Goal: Task Accomplishment & Management: Manage account settings

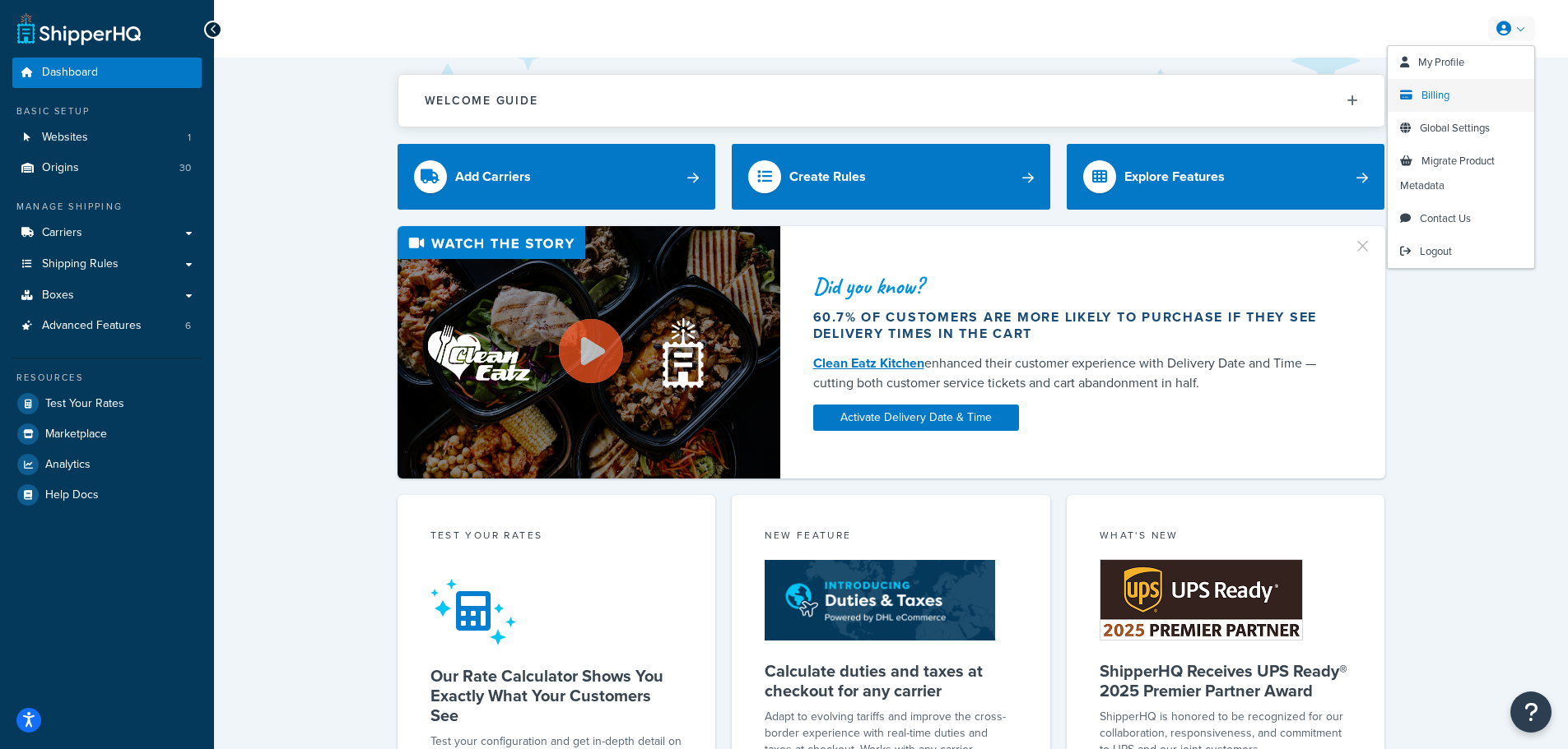
click at [1439, 97] on span "Billing" at bounding box center [1435, 95] width 28 height 15
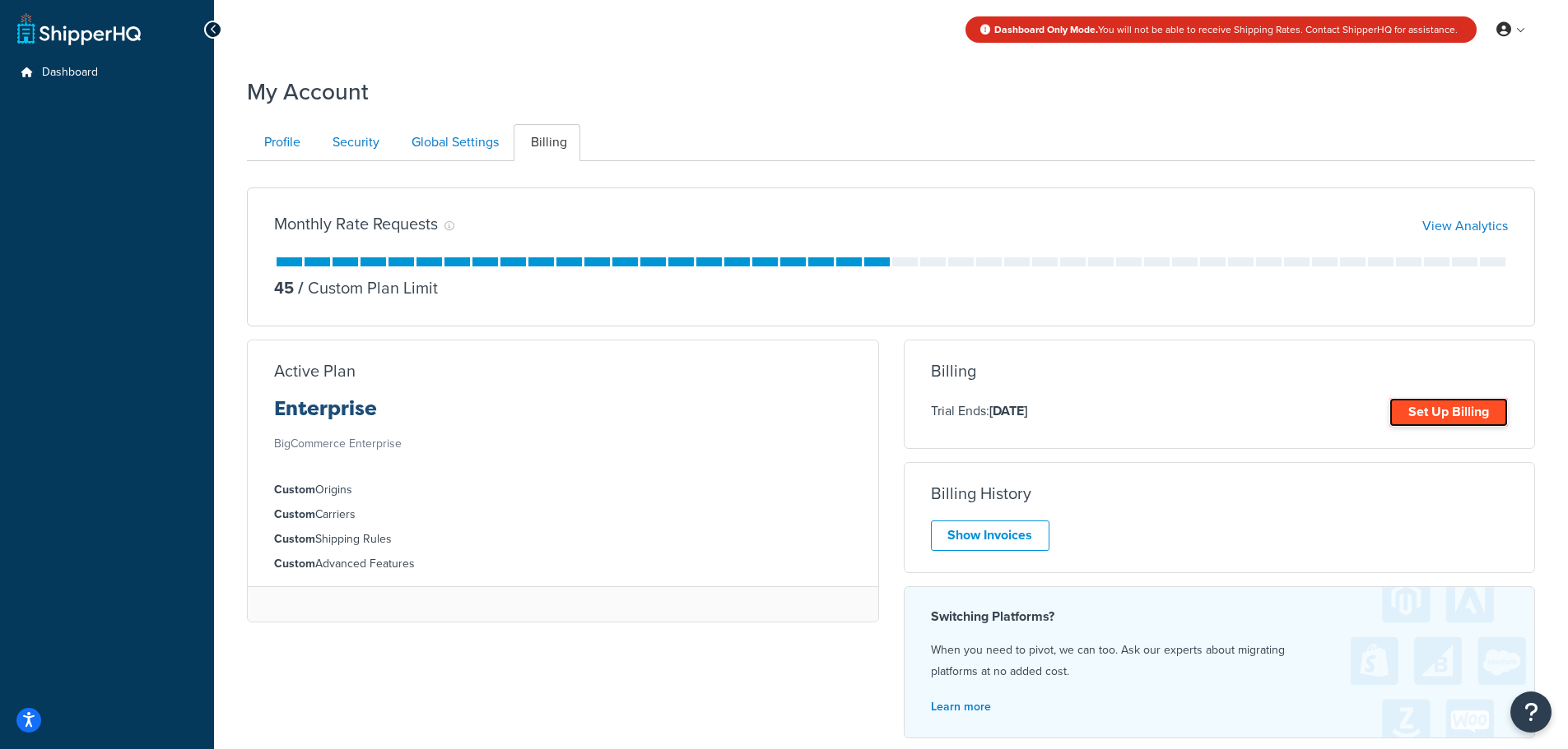
click at [1419, 413] on link "Set Up Billing" at bounding box center [1449, 413] width 119 height 29
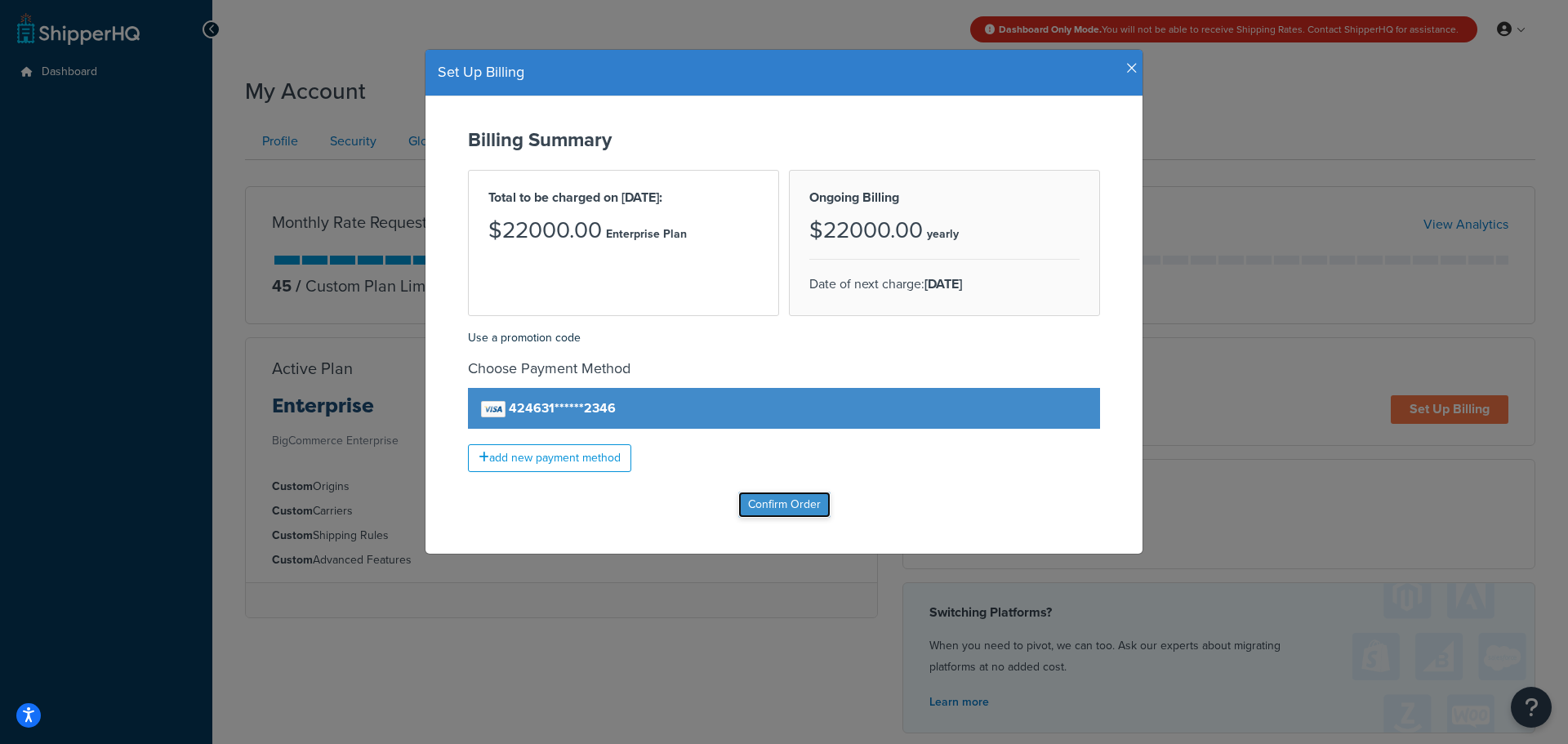
click at [766, 508] on input "Confirm Order" at bounding box center [784, 505] width 92 height 26
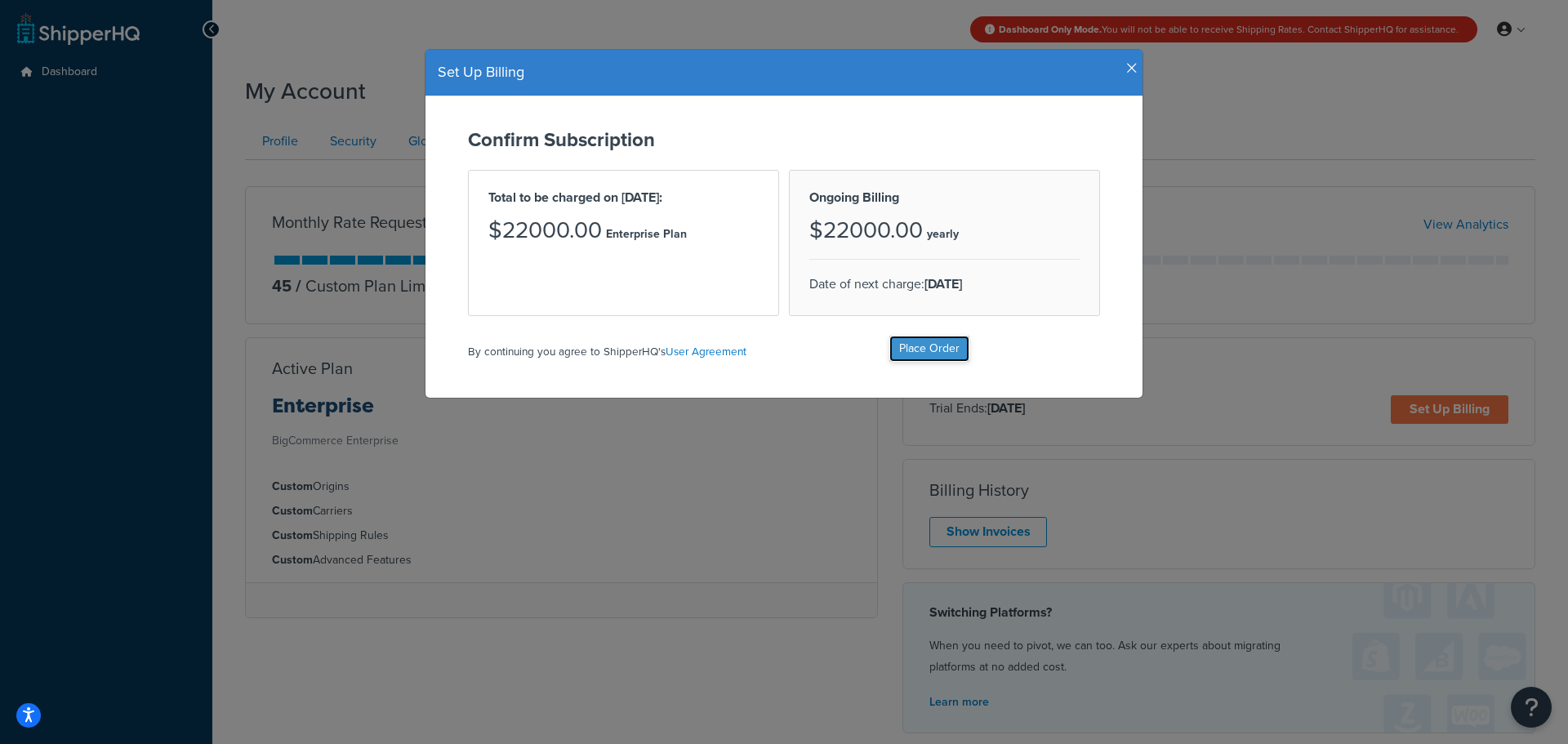
click at [915, 343] on input "Place Order" at bounding box center [929, 348] width 80 height 26
type input "Place Order"
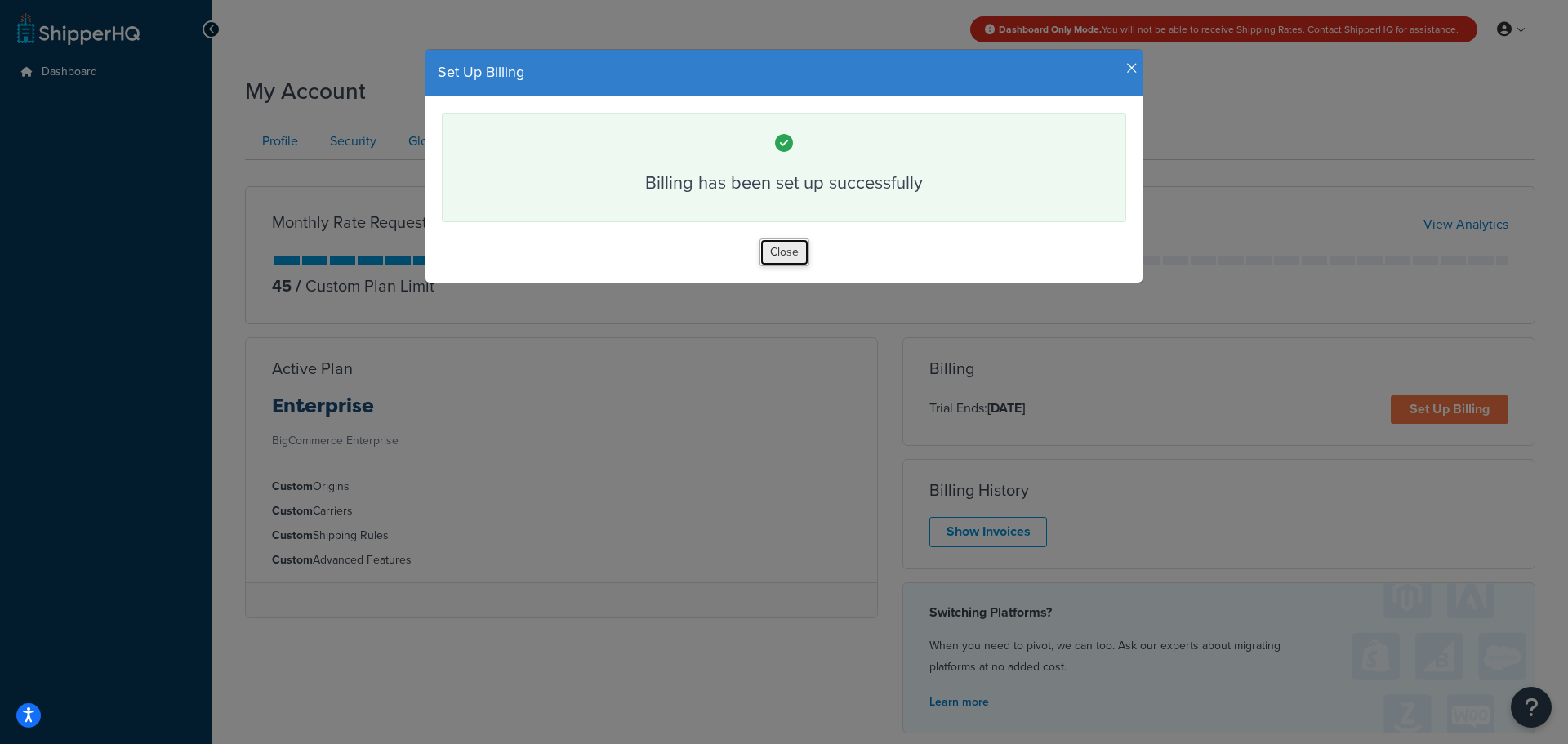
click at [776, 252] on button "Close" at bounding box center [784, 253] width 50 height 28
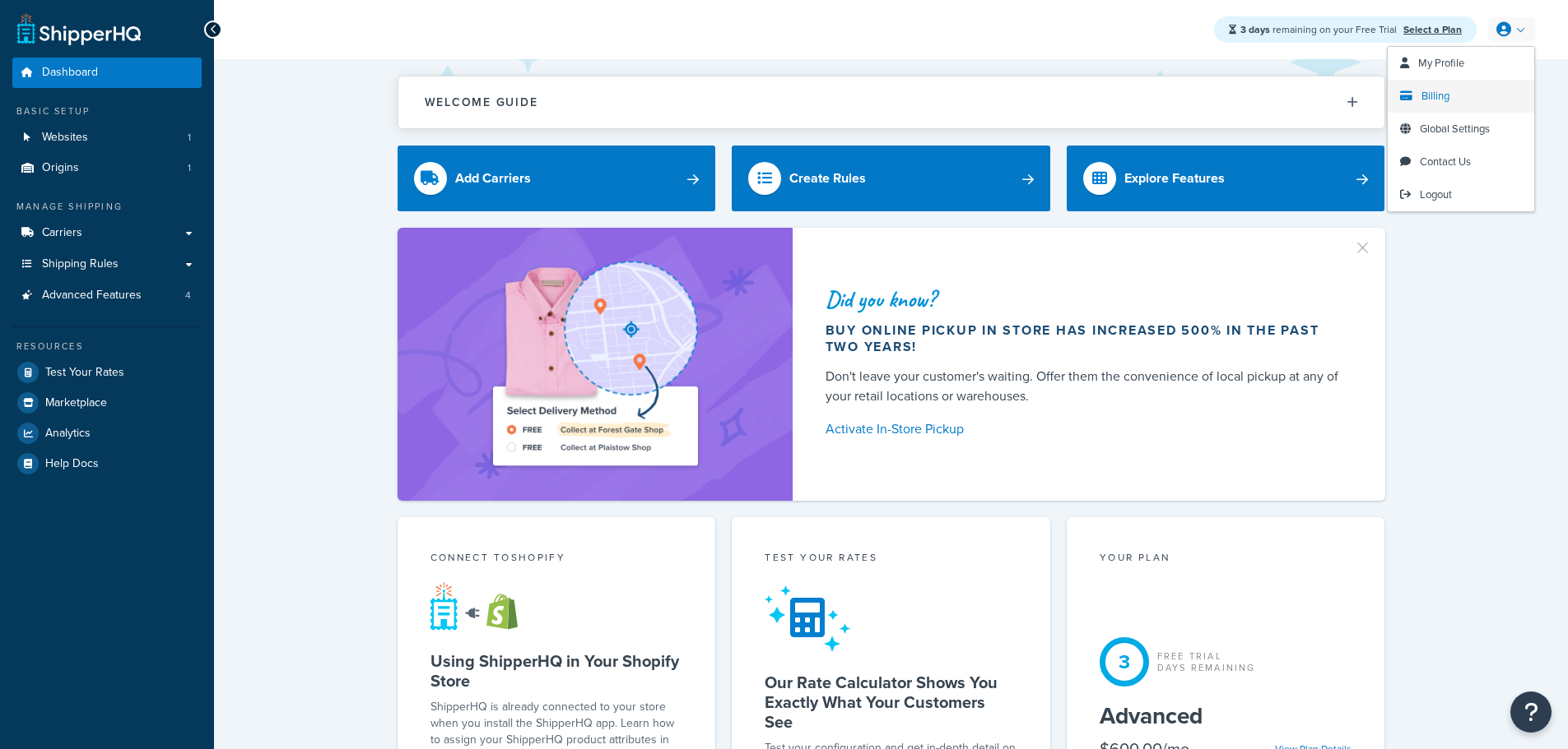
click at [1442, 91] on span "Billing" at bounding box center [1435, 96] width 28 height 15
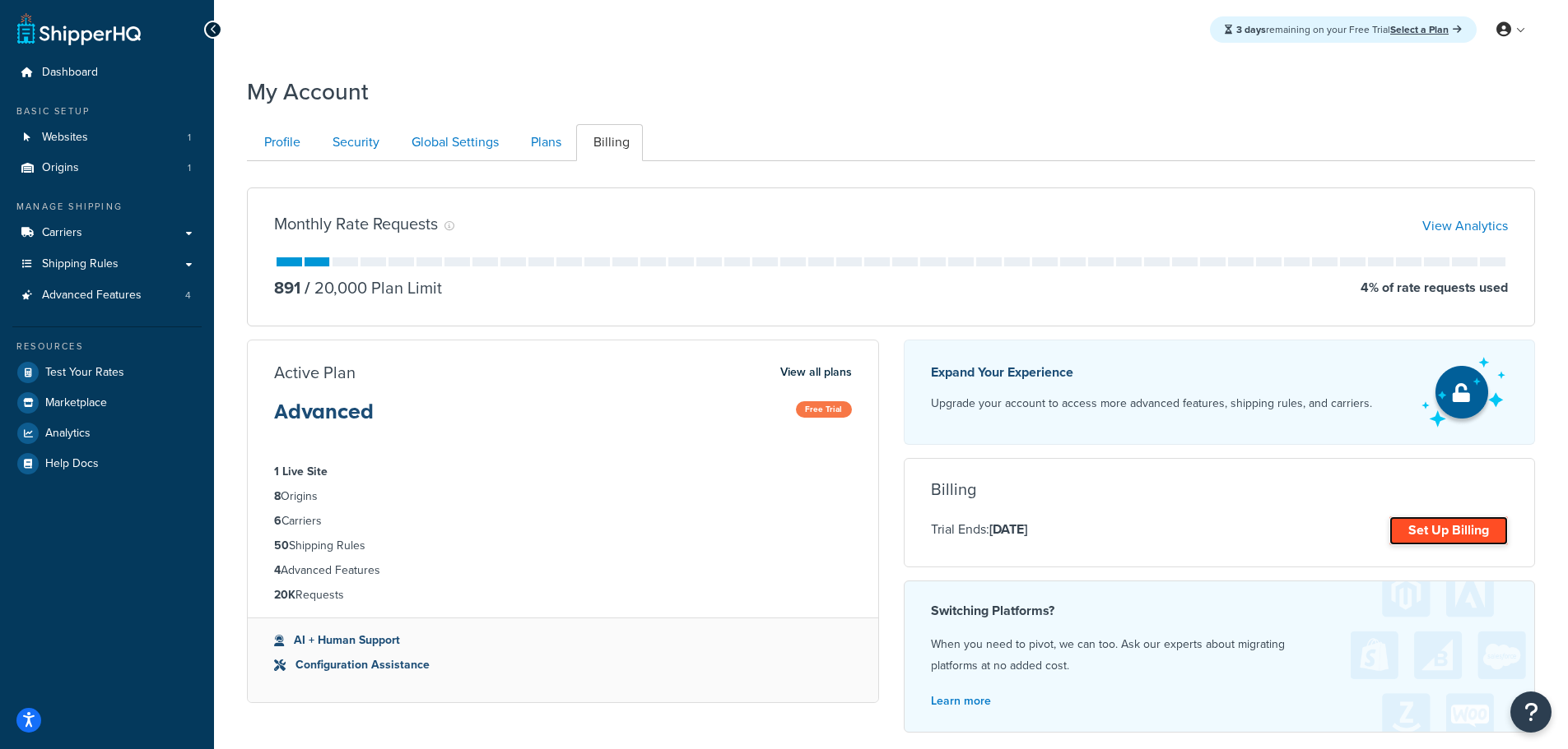
click at [1456, 531] on link "Set Up Billing" at bounding box center [1449, 531] width 119 height 29
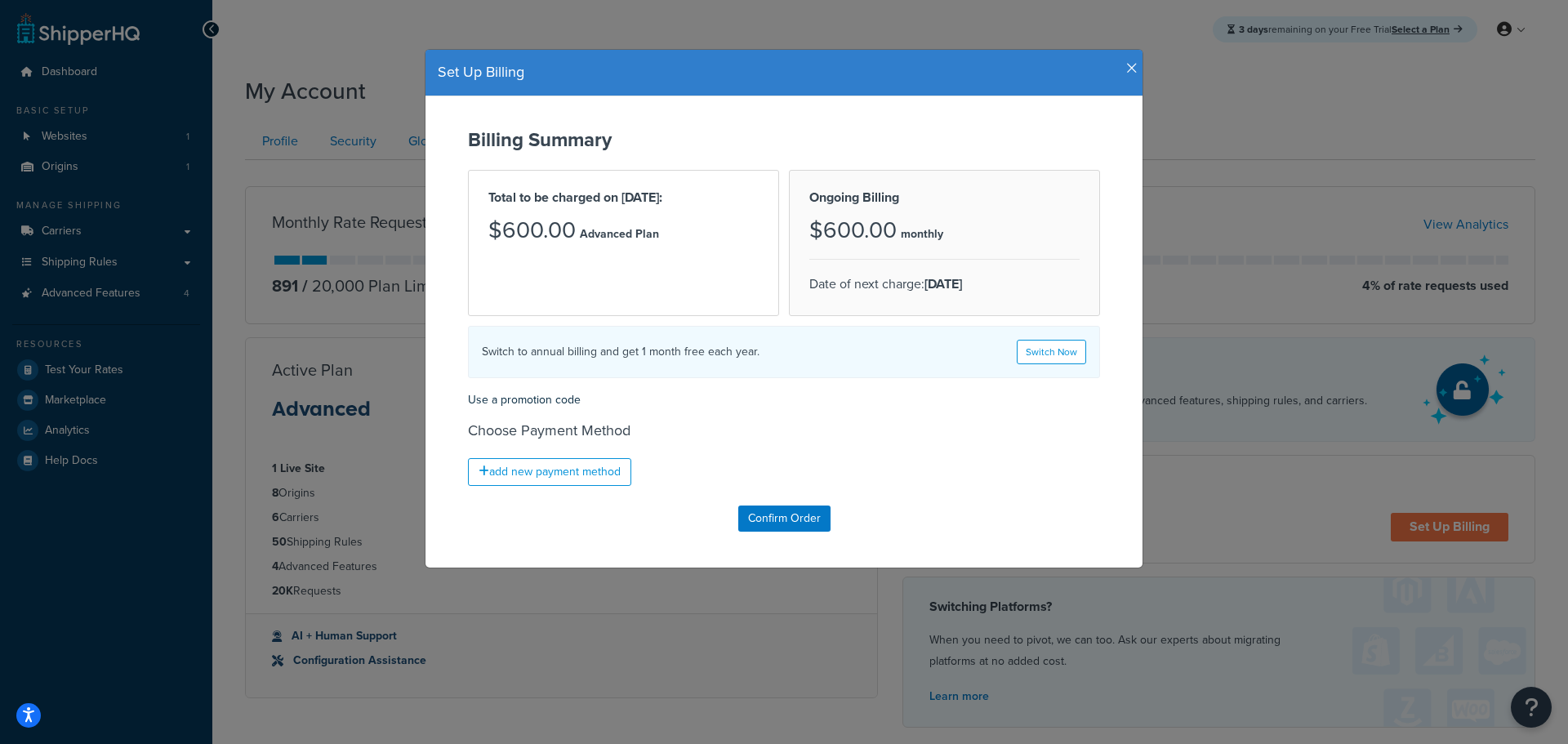
click at [1127, 67] on icon "button" at bounding box center [1133, 68] width 12 height 14
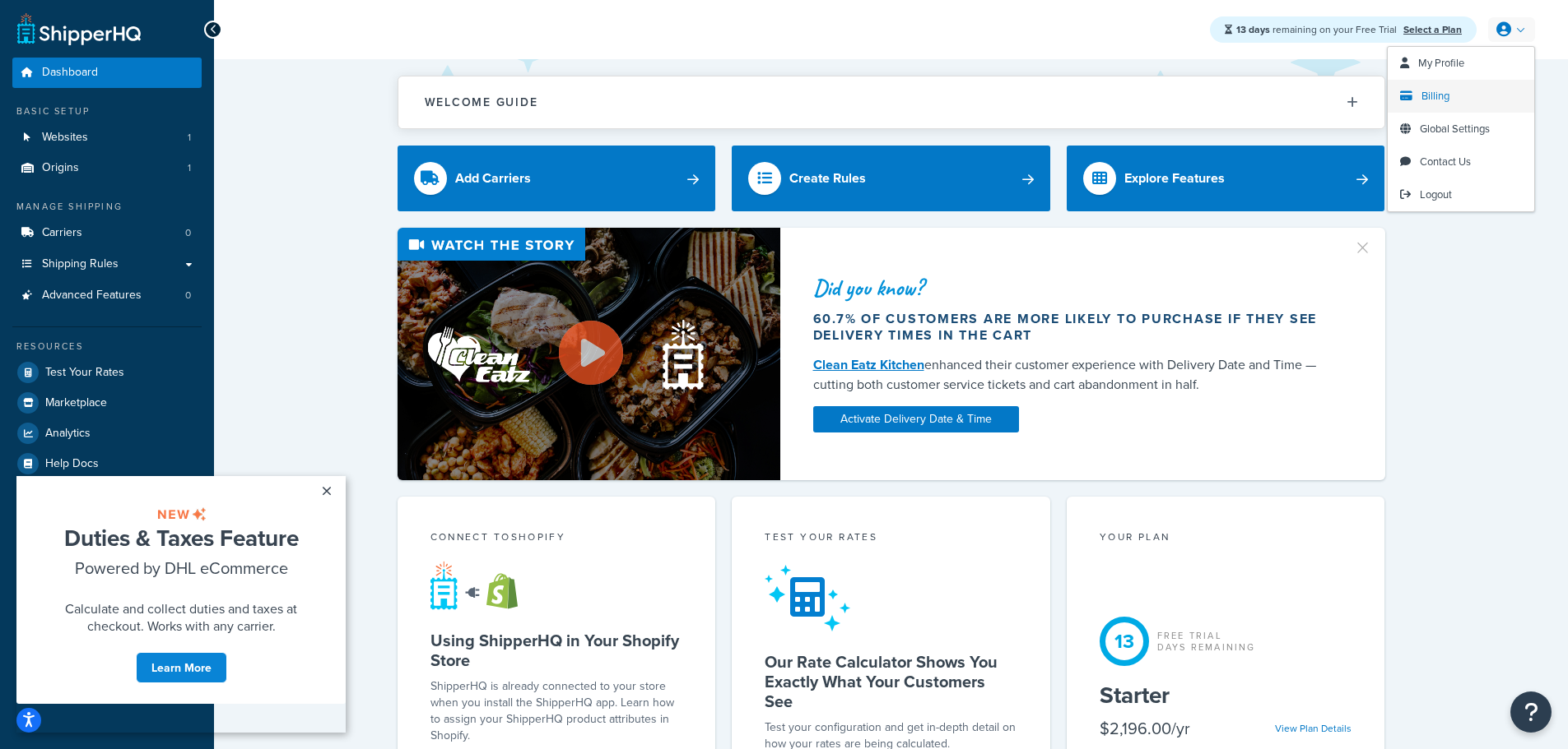
click at [1433, 96] on span "Billing" at bounding box center [1435, 96] width 28 height 15
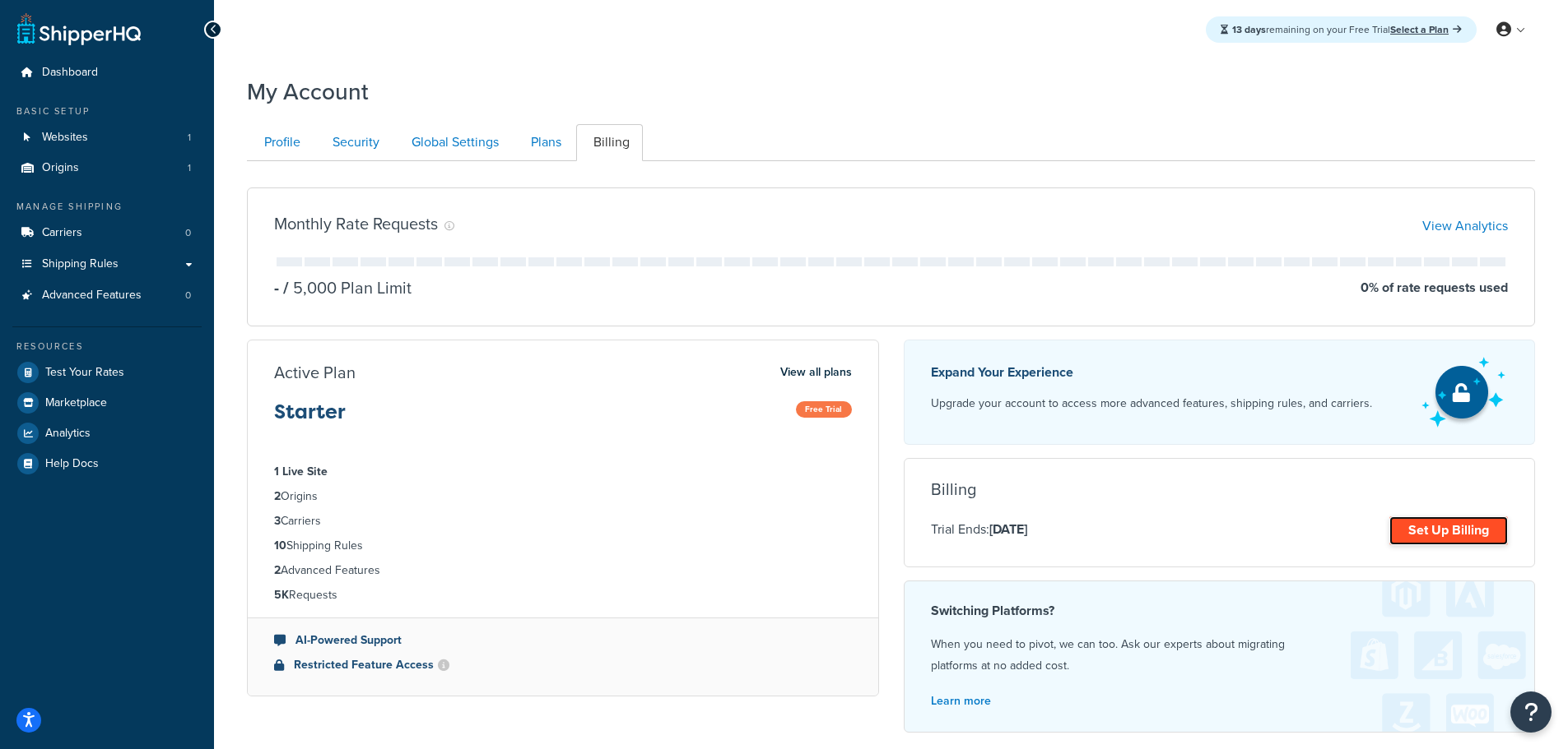
click at [1419, 532] on link "Set Up Billing" at bounding box center [1449, 531] width 119 height 29
